Goal: Manage account settings

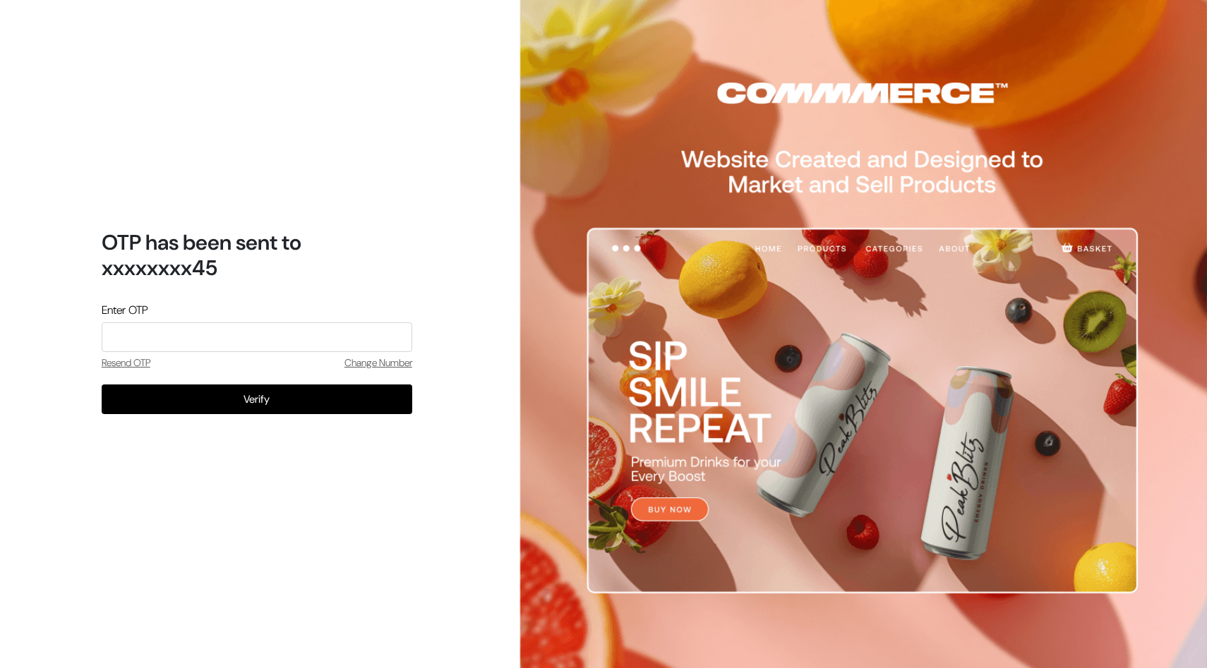
click at [108, 360] on link "Resend OTP" at bounding box center [126, 363] width 49 height 15
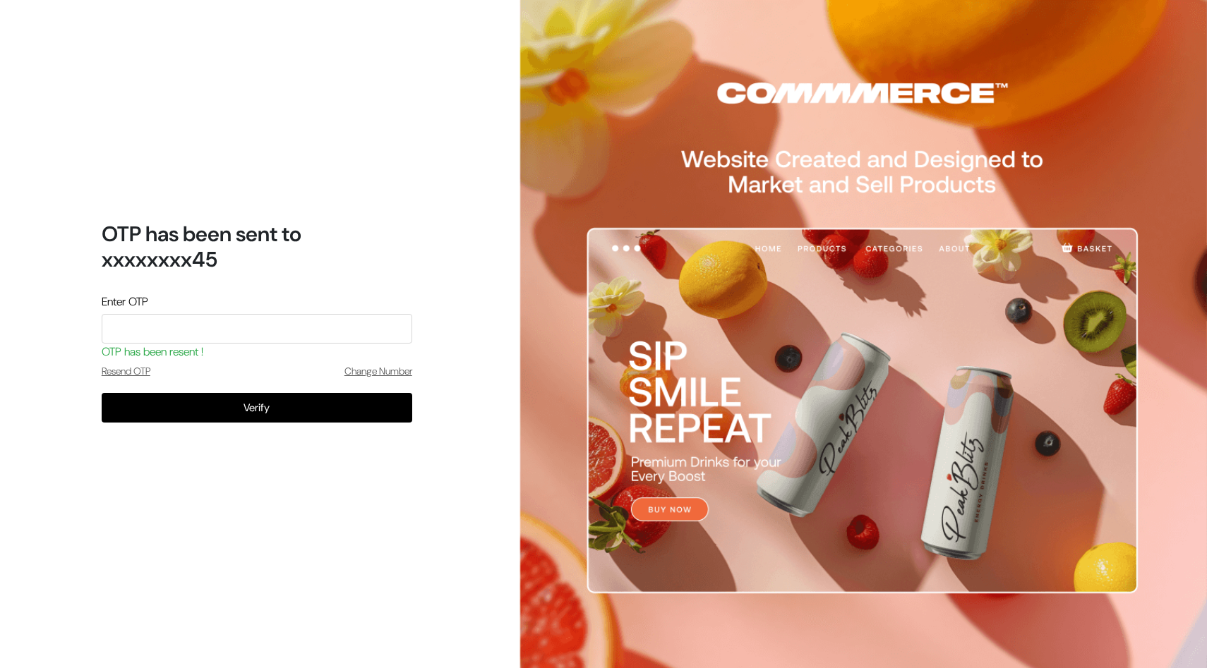
click at [344, 372] on link "Change Number" at bounding box center [378, 371] width 68 height 15
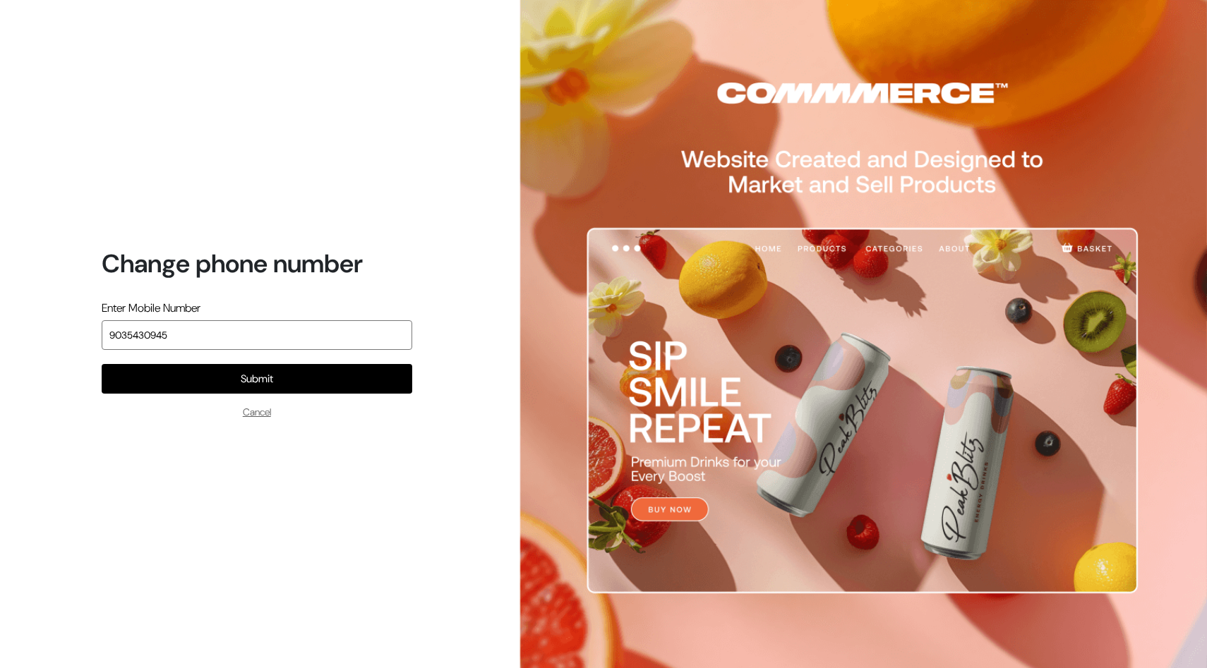
click at [153, 333] on input "9035430945" at bounding box center [257, 335] width 311 height 30
type input "9035439845"
click at [102, 364] on button "Submit" at bounding box center [257, 379] width 311 height 30
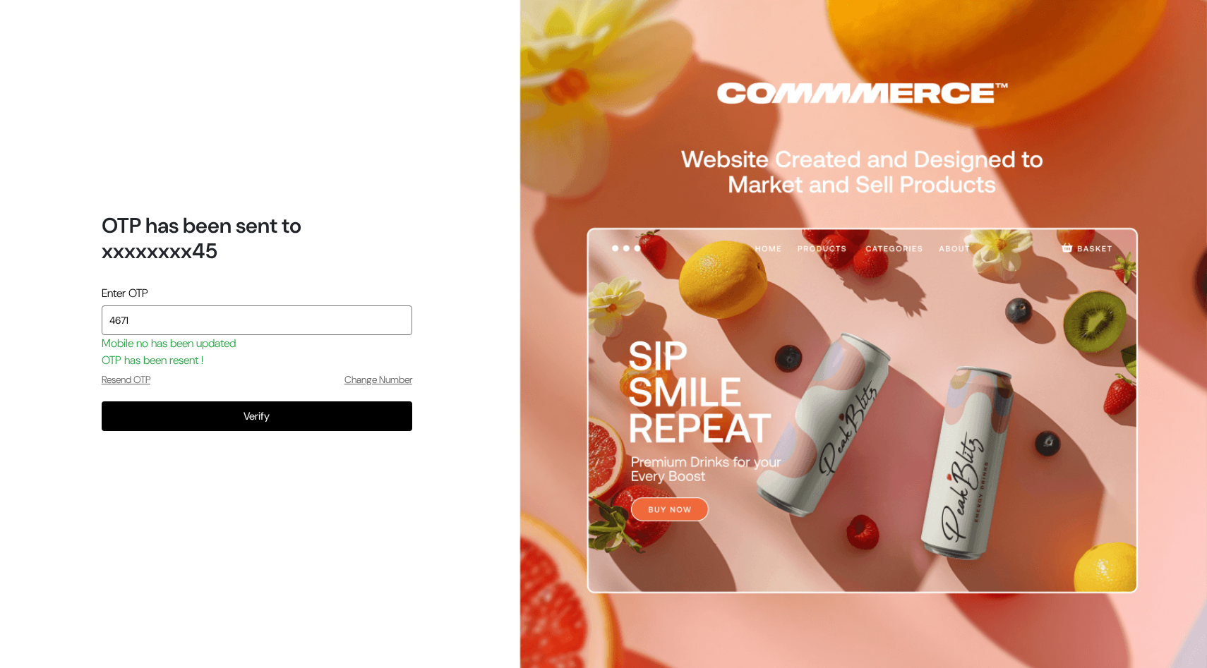
type input "4671"
click at [102, 402] on button "Verify" at bounding box center [257, 417] width 311 height 30
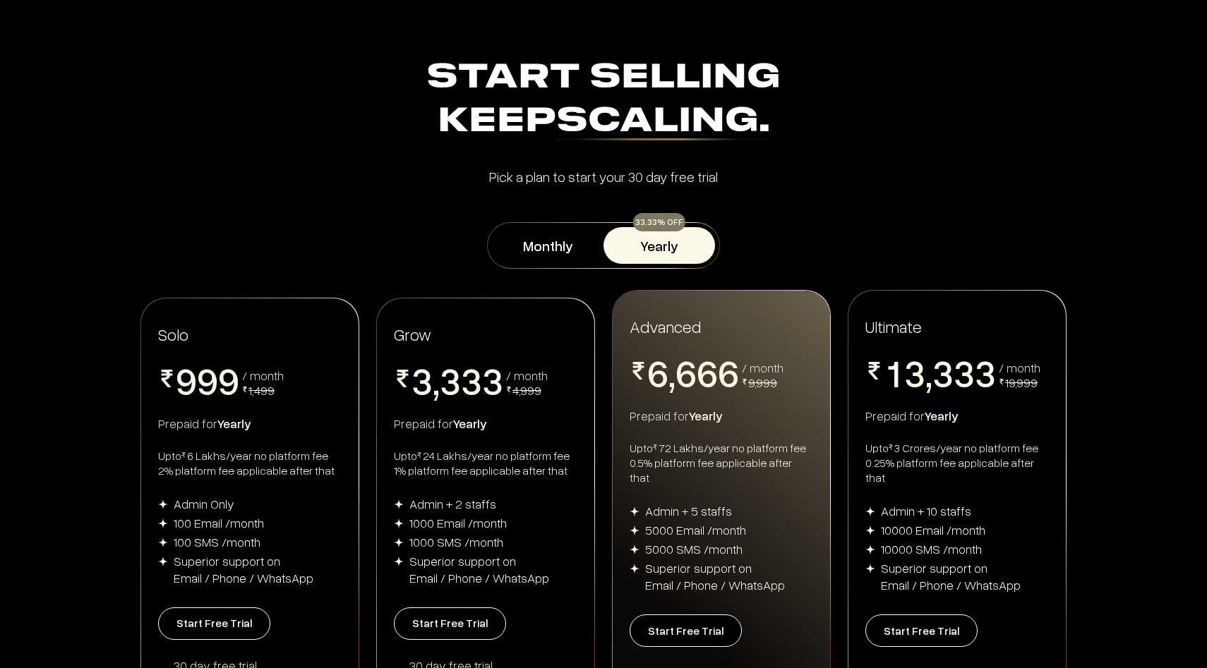
click at [604, 88] on div "Start Selling Keep Scaling." at bounding box center [603, 100] width 915 height 88
